Goal: Task Accomplishment & Management: Complete application form

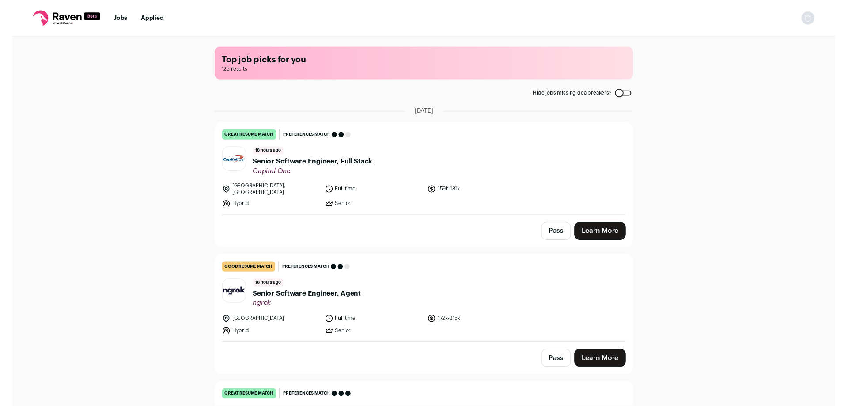
scroll to position [1866, 0]
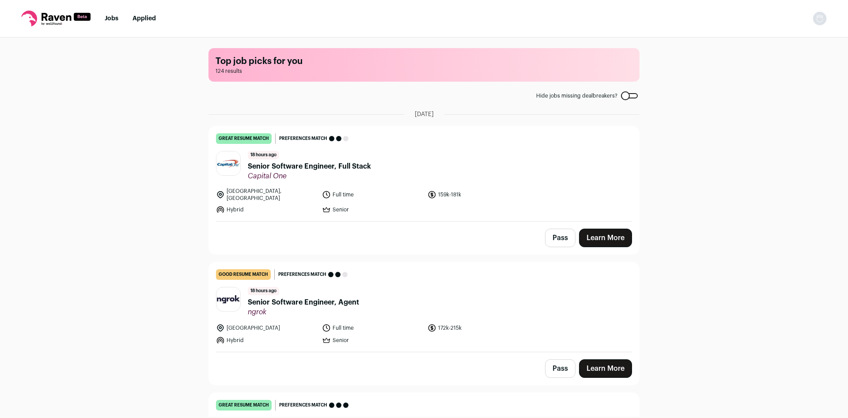
click at [839, 17] on nav "Jobs Applied Settings Notifications Preferences Resume FAQs Logout" at bounding box center [424, 19] width 848 height 38
click at [824, 18] on img "Open dropdown" at bounding box center [820, 18] width 14 height 14
click at [756, 49] on link "Settings" at bounding box center [778, 40] width 98 height 21
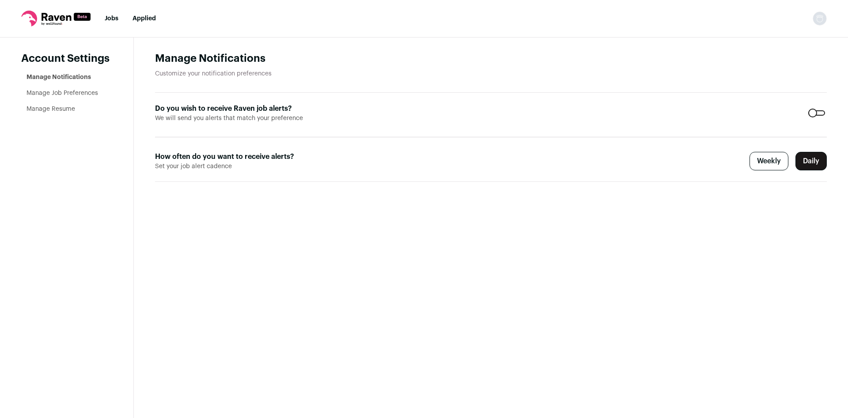
click at [76, 95] on link "Manage Job Preferences" at bounding box center [63, 93] width 72 height 6
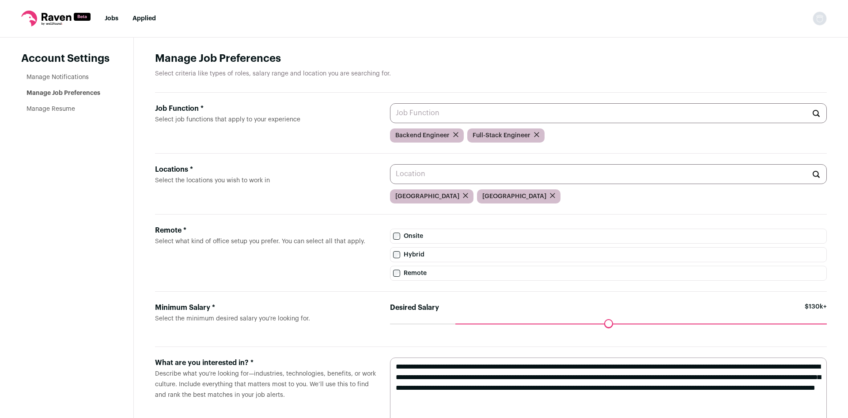
click at [117, 21] on link "Jobs" at bounding box center [112, 18] width 14 height 6
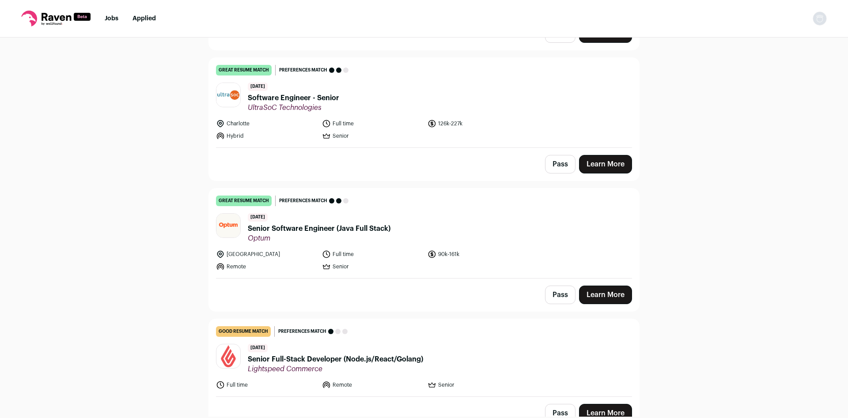
scroll to position [1400, 0]
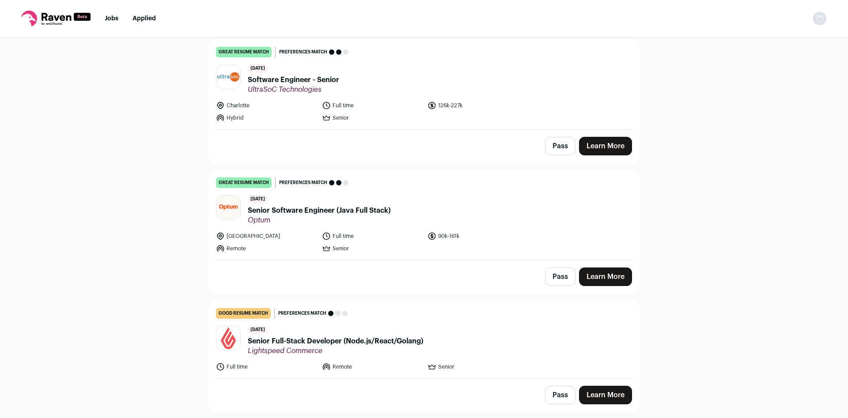
click at [356, 205] on span "Senior Software Engineer (Java Full Stack)" at bounding box center [319, 210] width 143 height 11
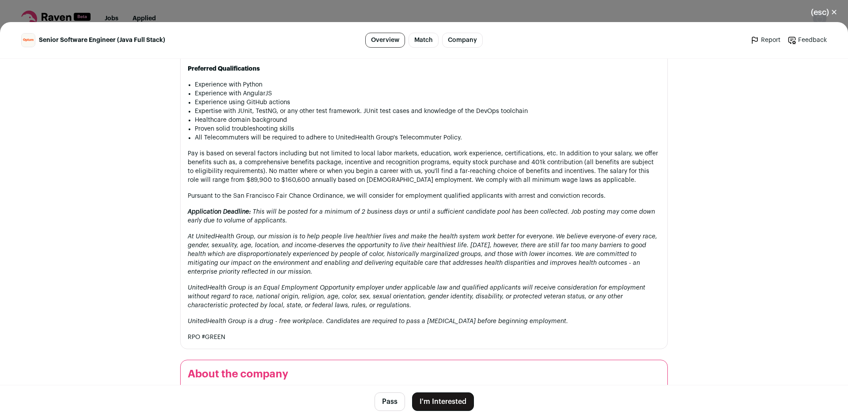
scroll to position [700, 0]
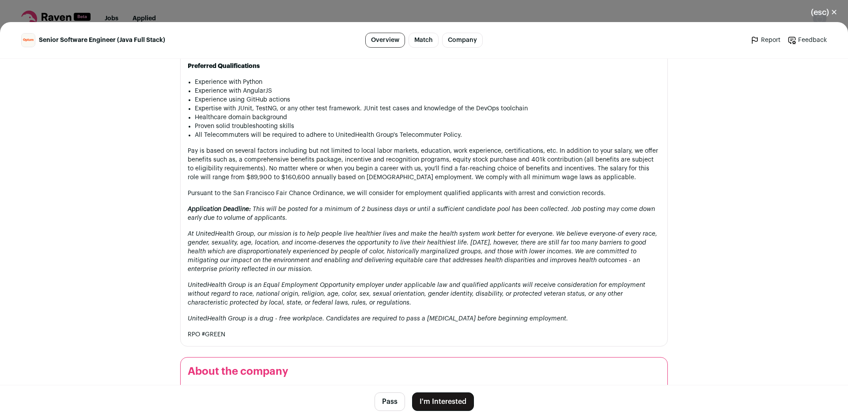
click at [463, 402] on button "I'm Interested" at bounding box center [443, 402] width 62 height 19
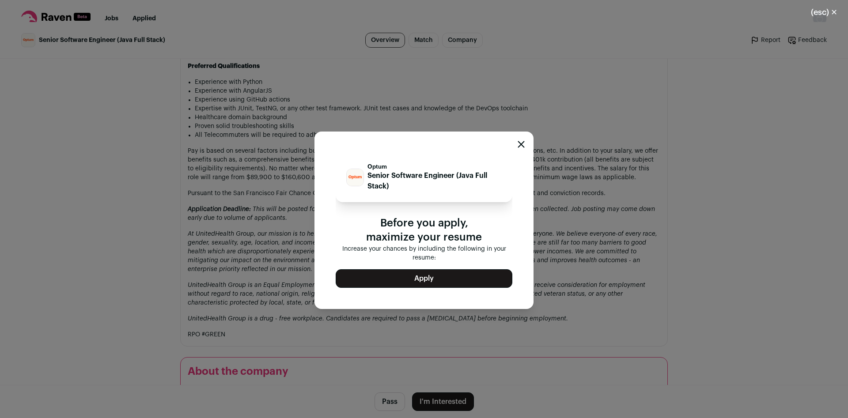
click at [424, 278] on button "Apply" at bounding box center [424, 278] width 177 height 19
click at [522, 147] on icon "Close modal" at bounding box center [522, 144] width 6 height 6
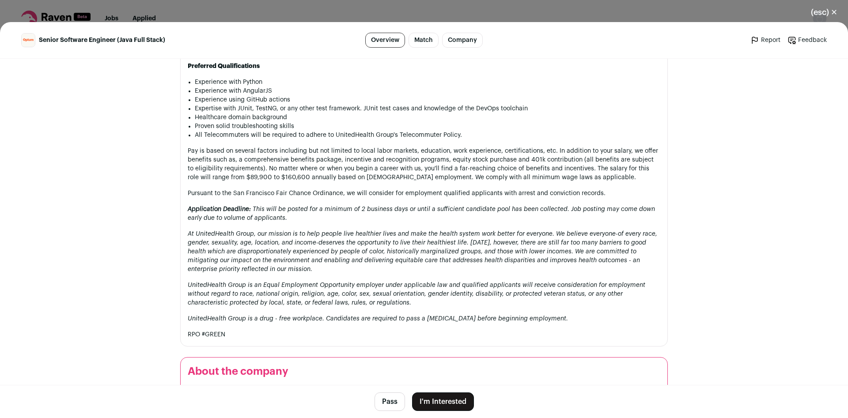
click at [348, 140] on li "All Telecommuters will be required to adhere to UnitedHealth Group's Telecommut…" at bounding box center [428, 135] width 466 height 9
drag, startPoint x: 348, startPoint y: 148, endPoint x: 450, endPoint y: 152, distance: 102.5
click at [450, 140] on li "All Telecommuters will be required to adhere to UnitedHealth Group's Telecommut…" at bounding box center [428, 135] width 466 height 9
click at [816, 11] on button "(esc) ✕" at bounding box center [825, 12] width 48 height 19
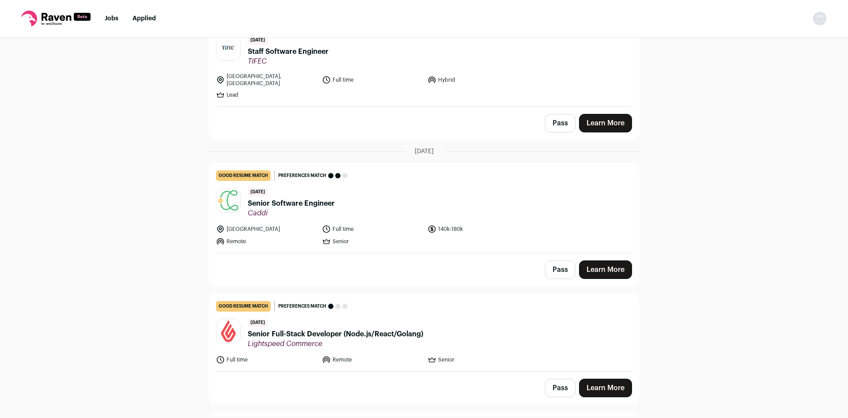
scroll to position [1458, 0]
